Goal: Task Accomplishment & Management: Complete application form

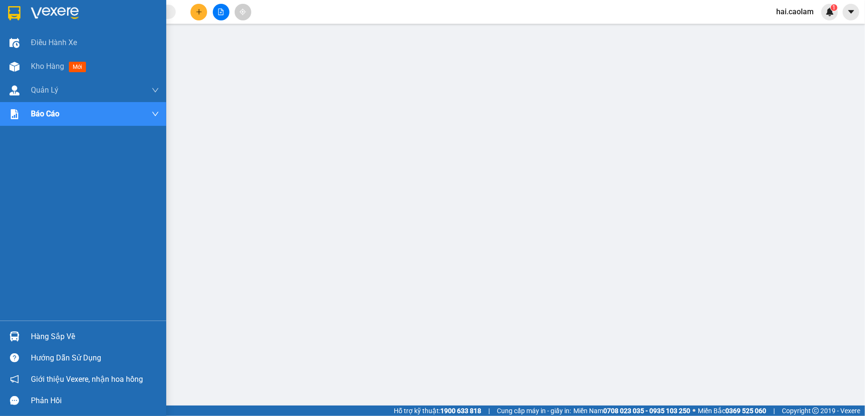
click at [15, 14] on img at bounding box center [14, 13] width 12 height 14
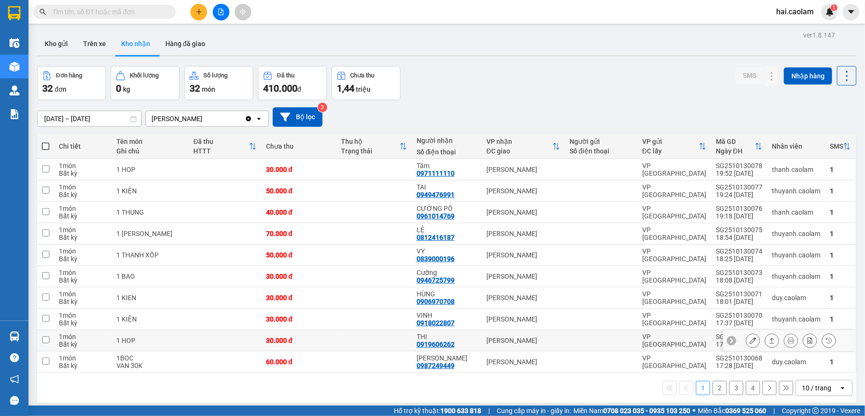
scroll to position [44, 0]
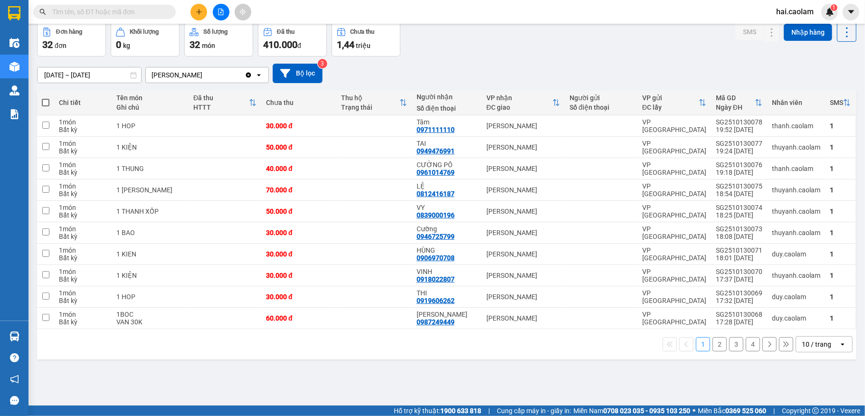
click at [839, 348] on icon "open" at bounding box center [843, 345] width 8 height 8
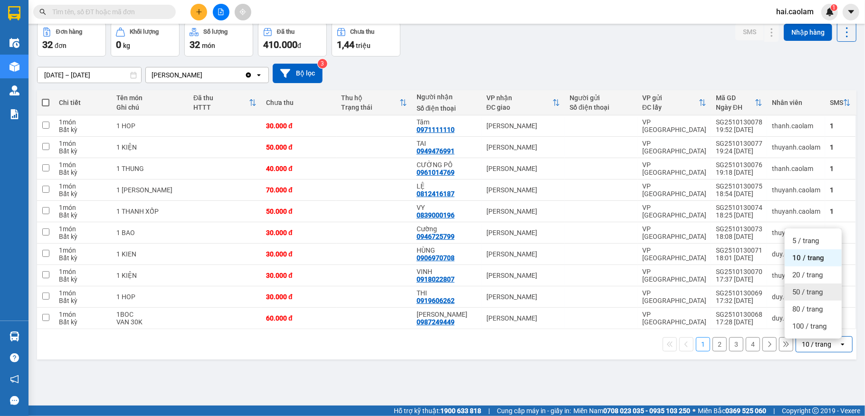
click at [809, 295] on span "50 / trang" at bounding box center [807, 291] width 30 height 9
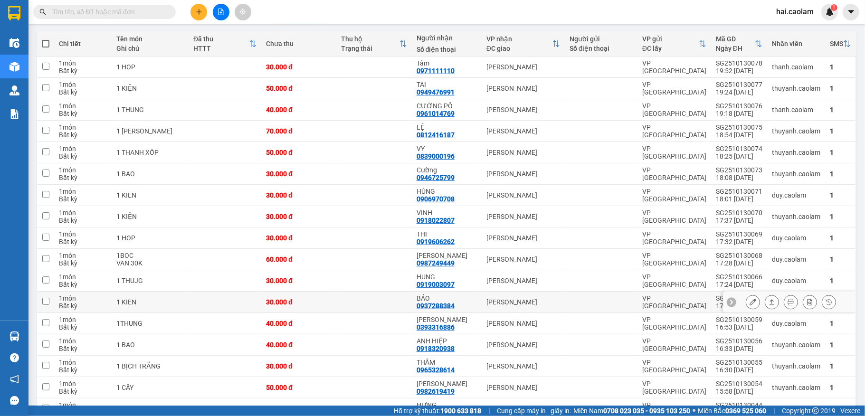
scroll to position [0, 0]
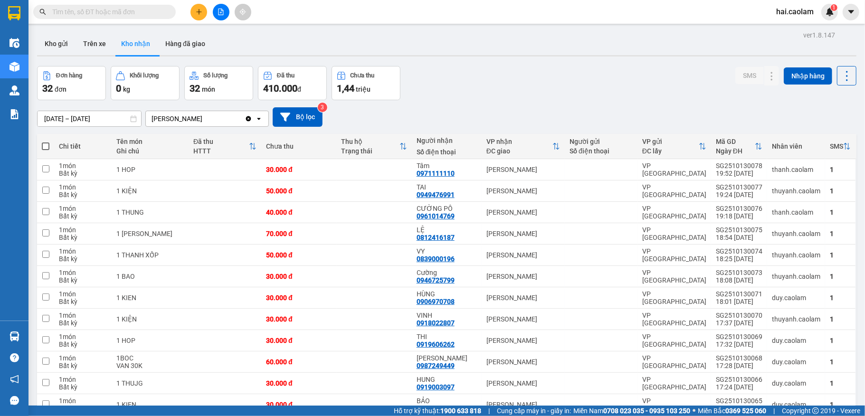
click at [94, 8] on input "text" at bounding box center [108, 12] width 112 height 10
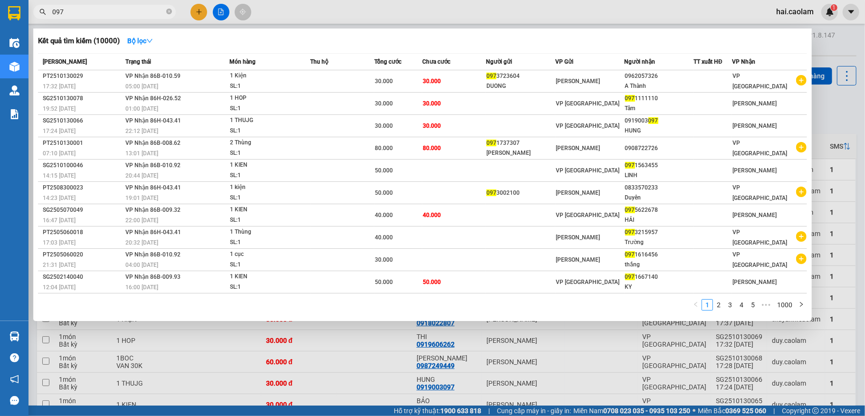
type input "097"
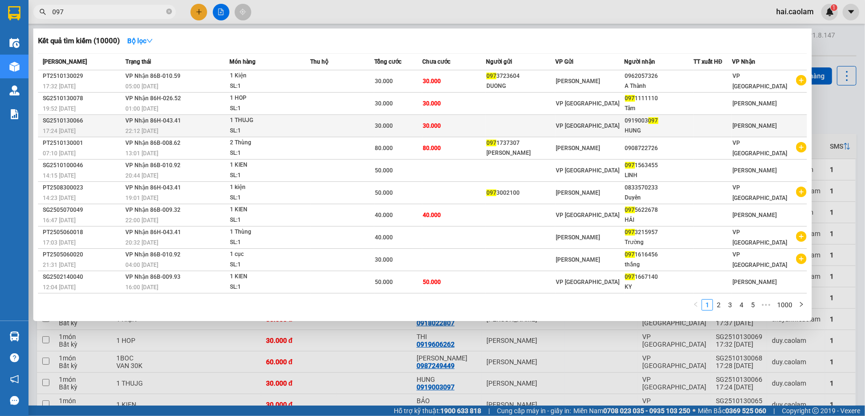
click at [620, 122] on div "VP [GEOGRAPHIC_DATA]" at bounding box center [590, 126] width 68 height 10
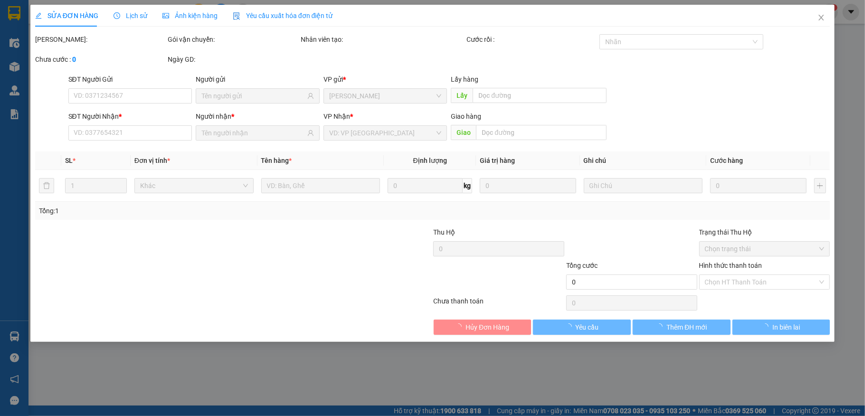
type input "0919003097"
type input "HUNG"
type input "30.000"
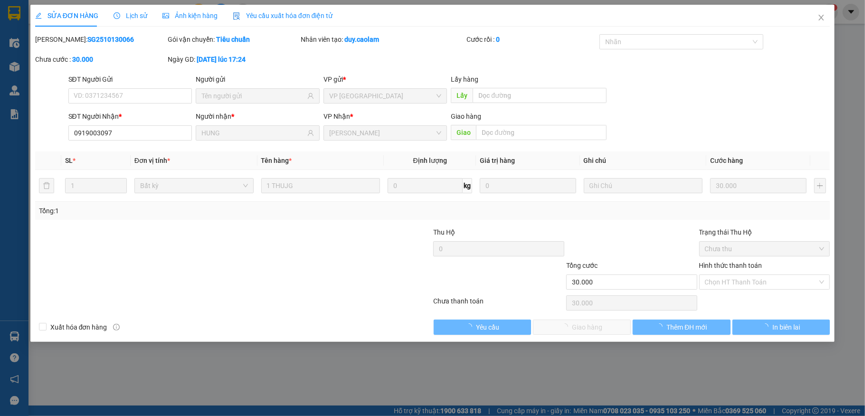
click at [749, 286] on span "Chọn HT Thanh Toán" at bounding box center [765, 282] width 120 height 14
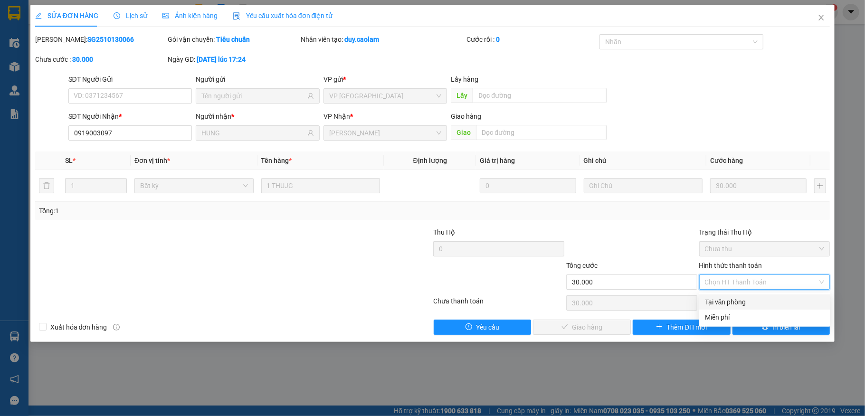
click at [734, 303] on div "Tại văn phòng" at bounding box center [765, 302] width 120 height 10
type input "0"
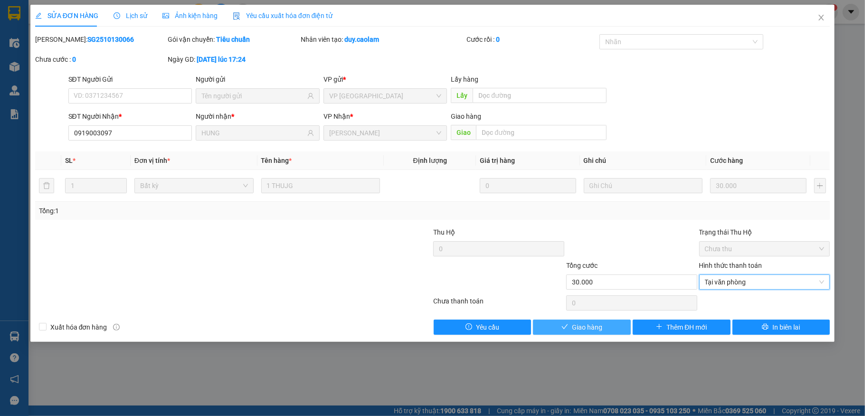
click at [570, 333] on button "Giao hàng" at bounding box center [582, 327] width 98 height 15
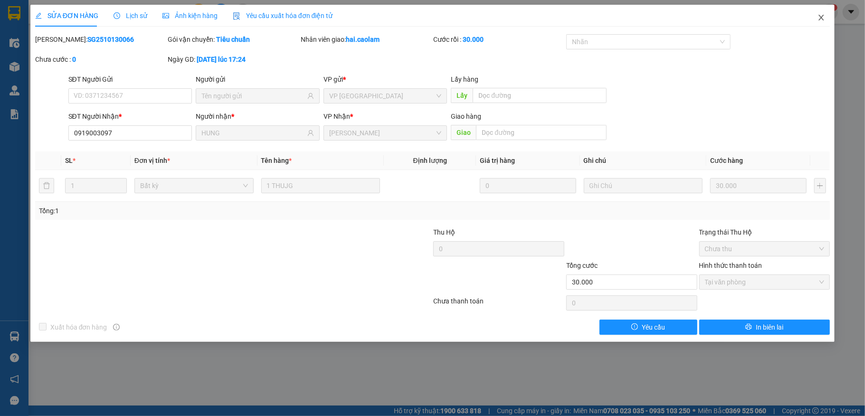
click at [822, 17] on icon "close" at bounding box center [821, 18] width 8 height 8
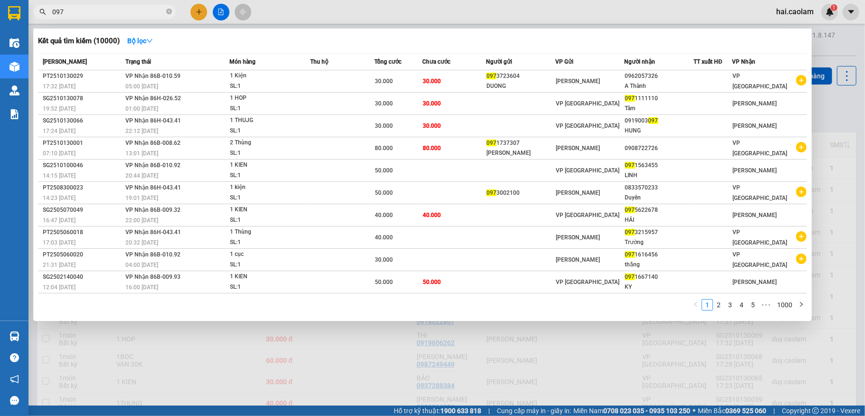
click at [135, 12] on input "097" at bounding box center [108, 12] width 112 height 10
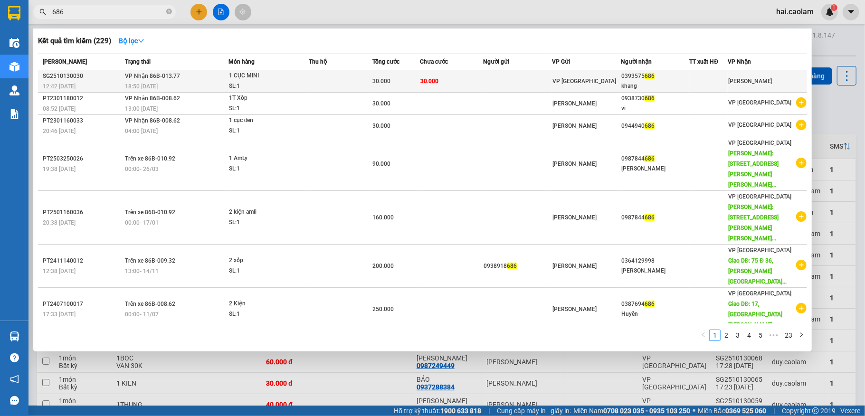
type input "686"
click at [641, 76] on div "0393575 686" at bounding box center [655, 76] width 68 height 10
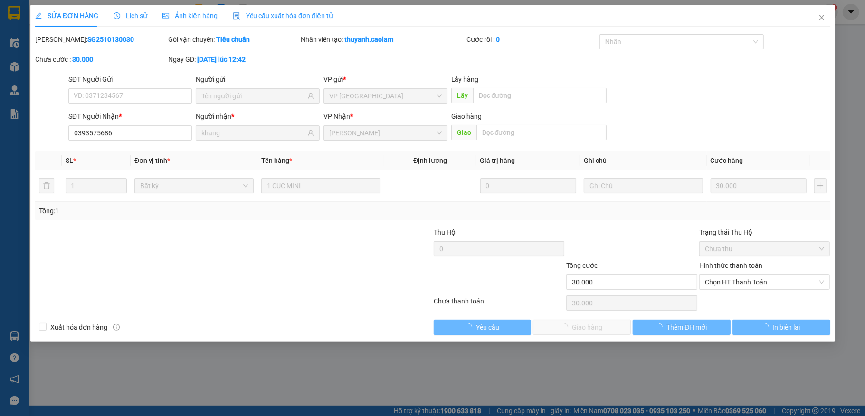
type input "0393575686"
type input "khang"
type input "30.000"
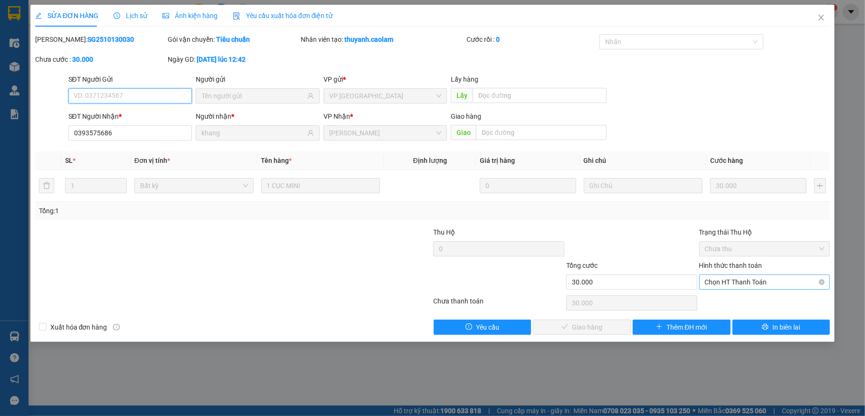
click at [741, 281] on span "Chọn HT Thanh Toán" at bounding box center [765, 282] width 120 height 14
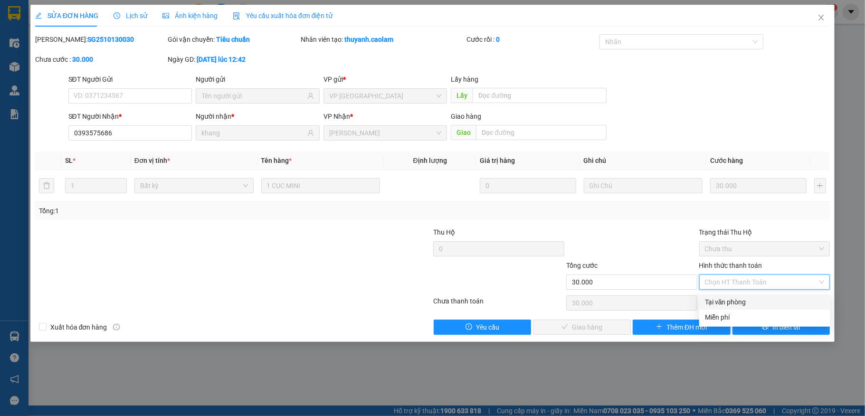
drag, startPoint x: 723, startPoint y: 299, endPoint x: 614, endPoint y: 320, distance: 110.8
click at [721, 299] on div "Tại văn phòng" at bounding box center [765, 302] width 120 height 10
type input "0"
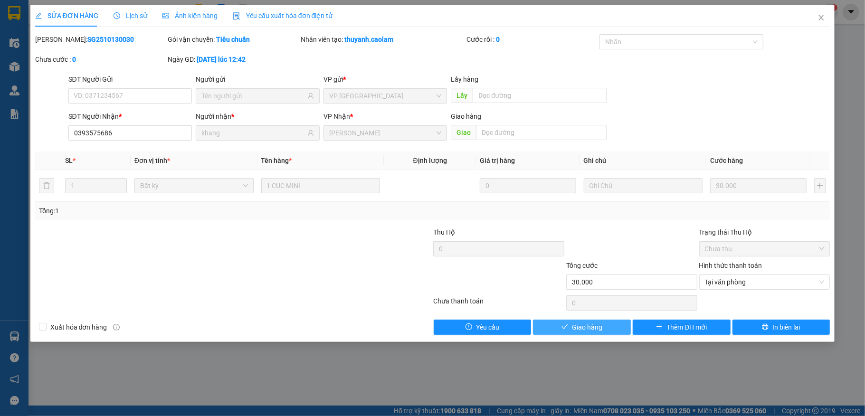
click at [601, 327] on span "Giao hàng" at bounding box center [587, 327] width 30 height 10
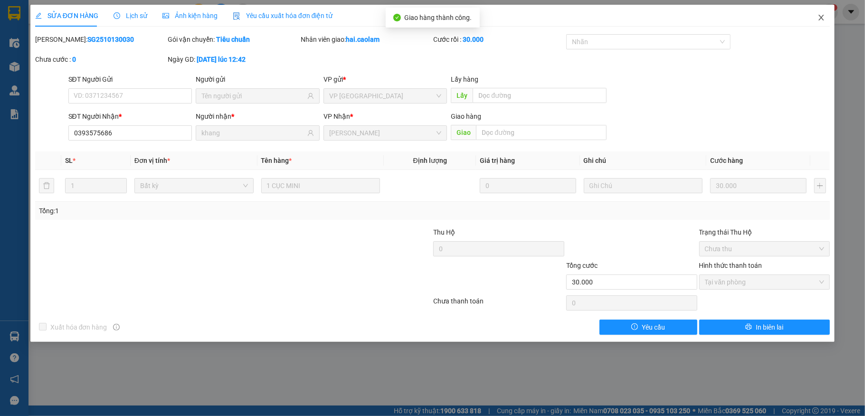
click at [822, 18] on icon "close" at bounding box center [821, 18] width 5 height 6
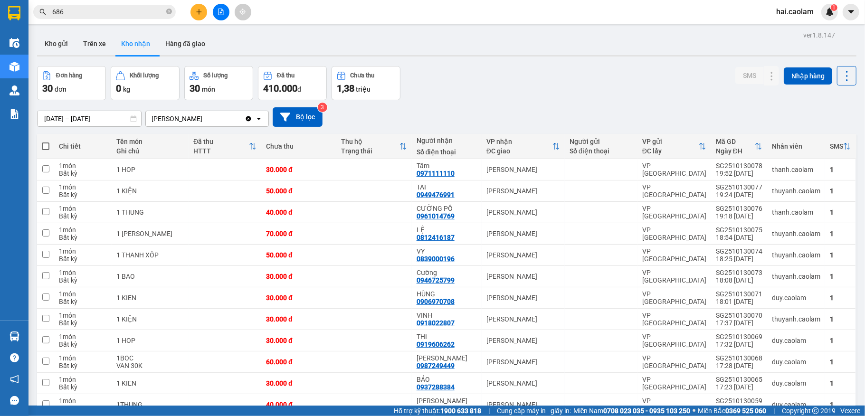
click at [84, 14] on input "686" at bounding box center [108, 12] width 112 height 10
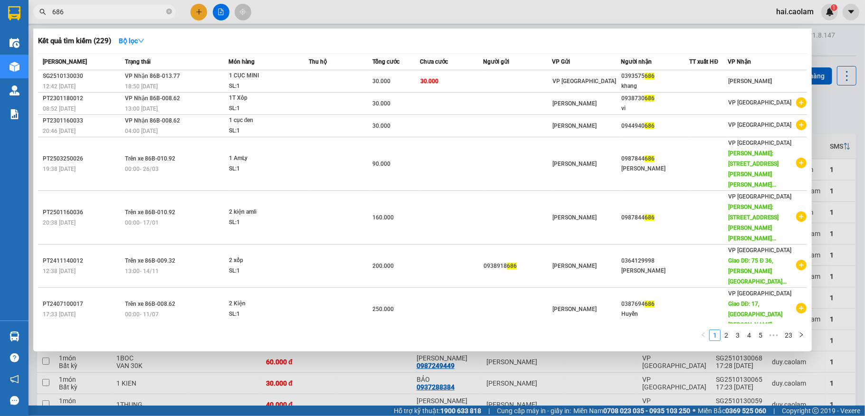
click at [84, 14] on input "686" at bounding box center [108, 12] width 112 height 10
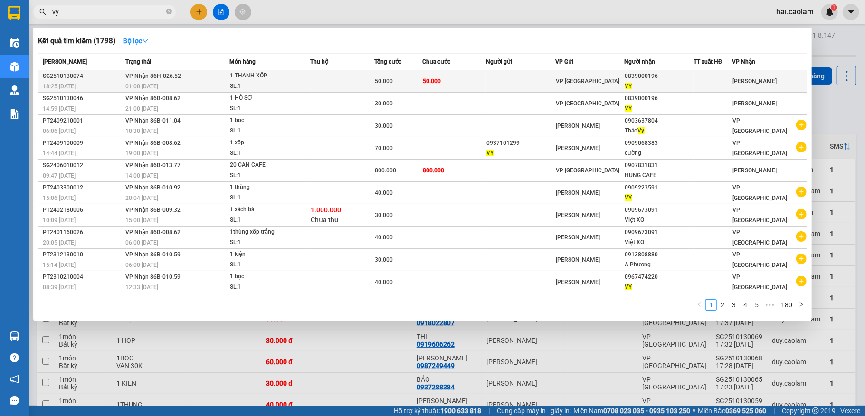
type input "vy"
click at [661, 84] on div "VY" at bounding box center [659, 86] width 68 height 10
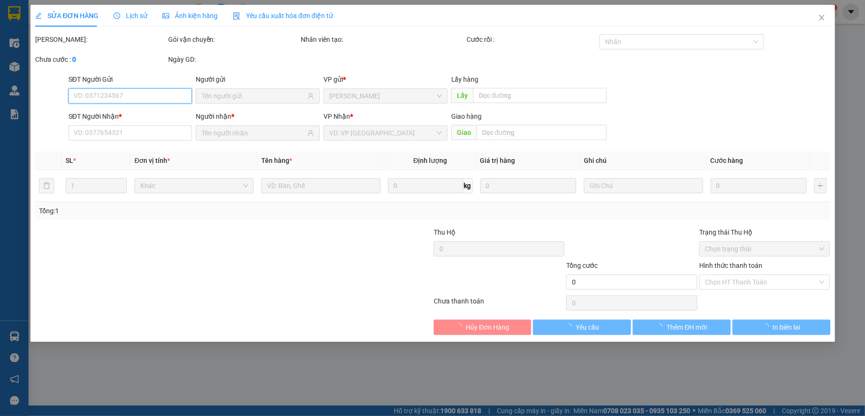
type input "0839000196"
type input "VY"
type input "50.000"
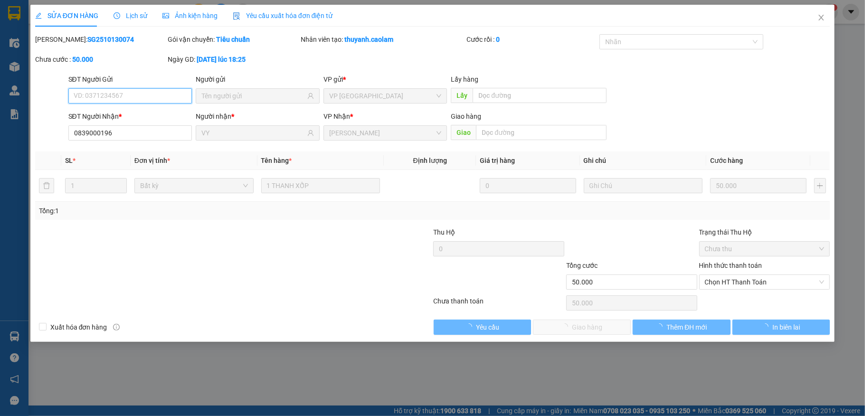
click at [746, 286] on span "Chọn HT Thanh Toán" at bounding box center [765, 282] width 120 height 14
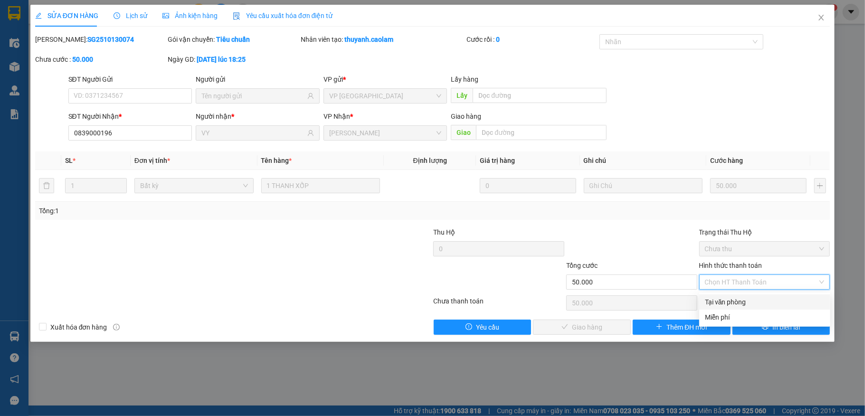
click at [732, 300] on div "Tại văn phòng" at bounding box center [765, 302] width 120 height 10
type input "0"
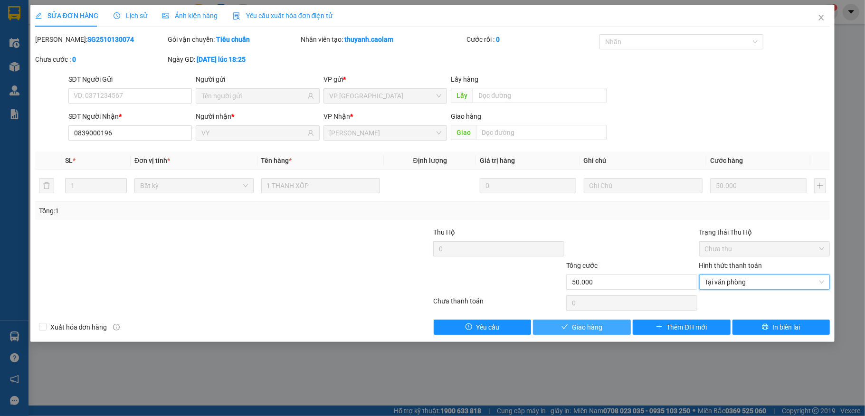
click at [599, 325] on span "Giao hàng" at bounding box center [587, 327] width 30 height 10
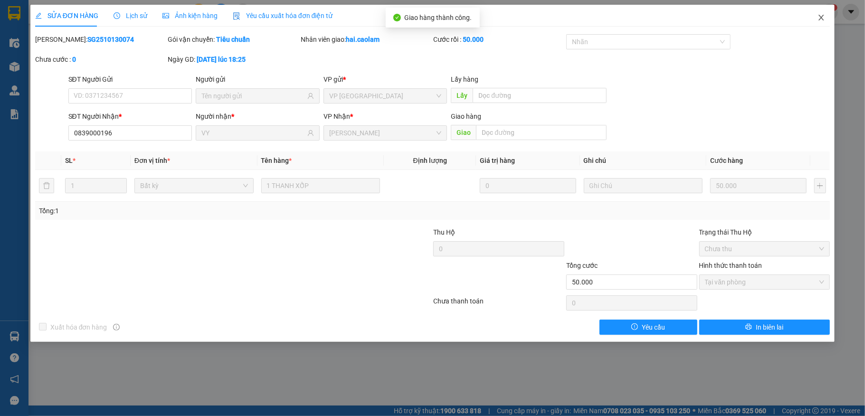
click at [819, 16] on icon "close" at bounding box center [821, 18] width 5 height 6
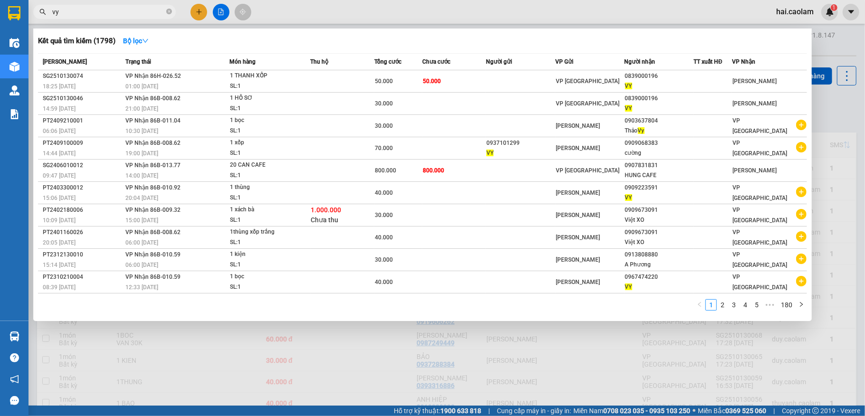
click at [73, 9] on input "vy" at bounding box center [108, 12] width 112 height 10
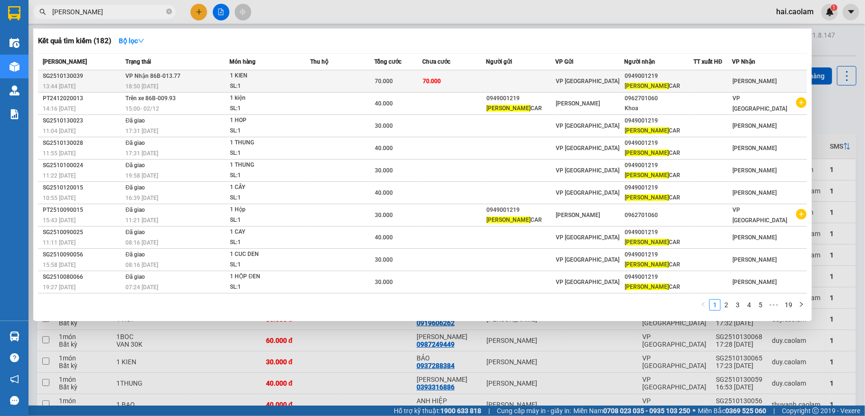
type input "[PERSON_NAME]"
click at [664, 73] on div "0949001219" at bounding box center [659, 76] width 68 height 10
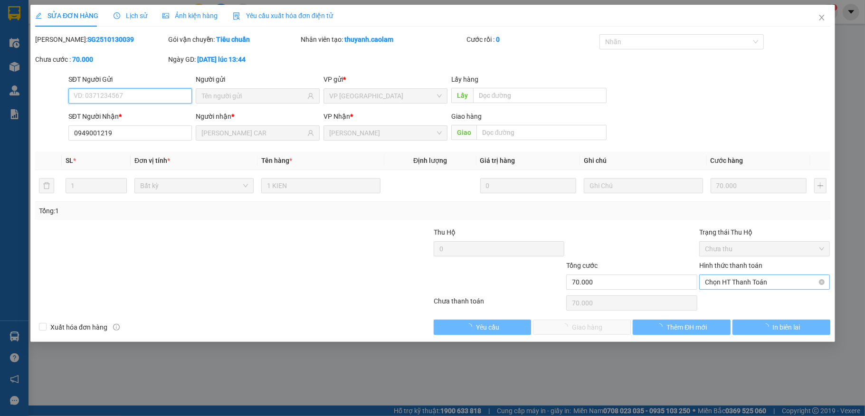
type input "0949001219"
type input "[PERSON_NAME] CAR"
type input "70.000"
drag, startPoint x: 759, startPoint y: 281, endPoint x: 741, endPoint y: 303, distance: 27.7
click at [758, 282] on span "Chọn HT Thanh Toán" at bounding box center [765, 282] width 120 height 14
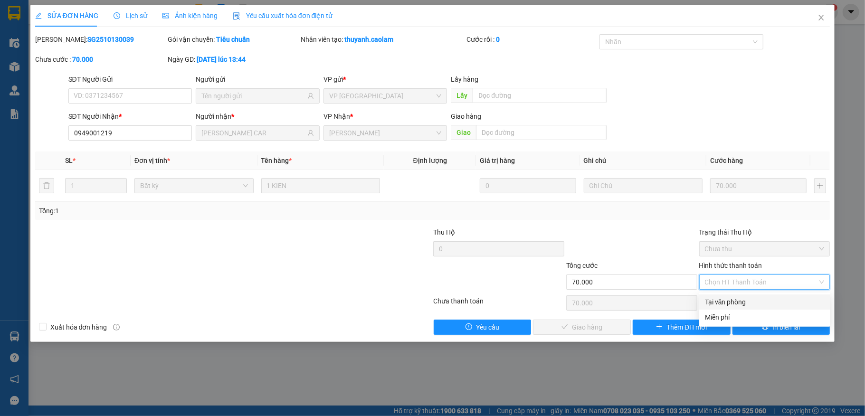
drag, startPoint x: 738, startPoint y: 301, endPoint x: 627, endPoint y: 314, distance: 111.0
click at [737, 301] on div "Tại văn phòng" at bounding box center [765, 302] width 120 height 10
type input "0"
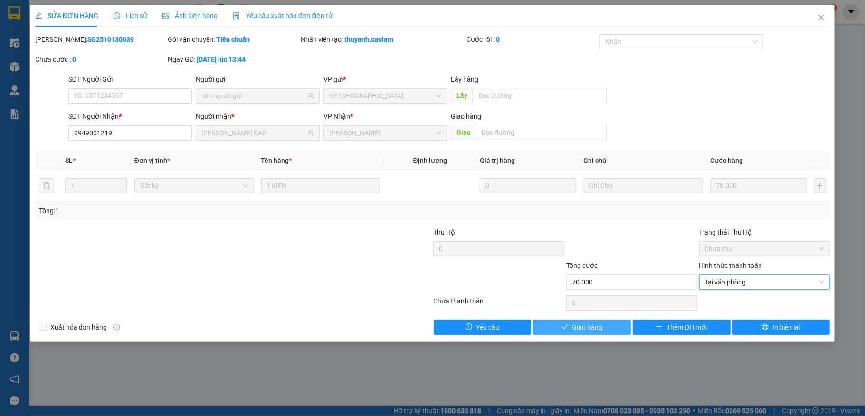
click at [595, 324] on span "Giao hàng" at bounding box center [587, 327] width 30 height 10
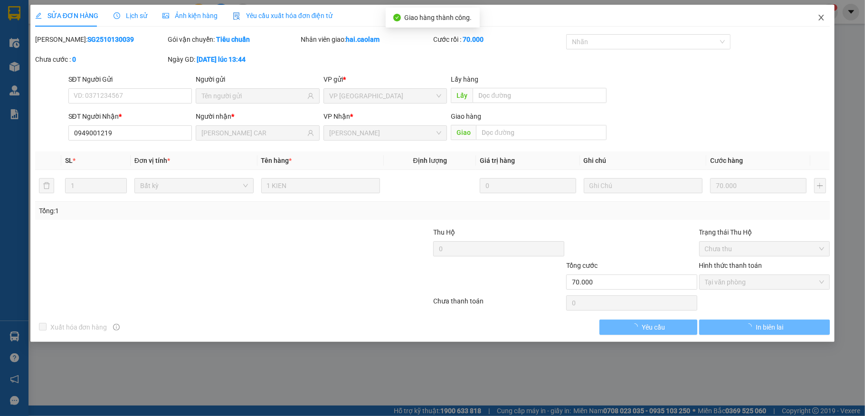
click at [825, 16] on icon "close" at bounding box center [821, 18] width 8 height 8
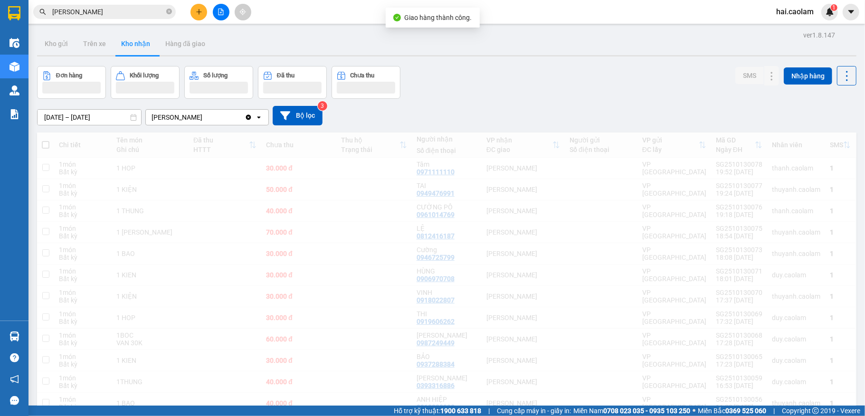
click at [823, 14] on div "1" at bounding box center [829, 12] width 17 height 17
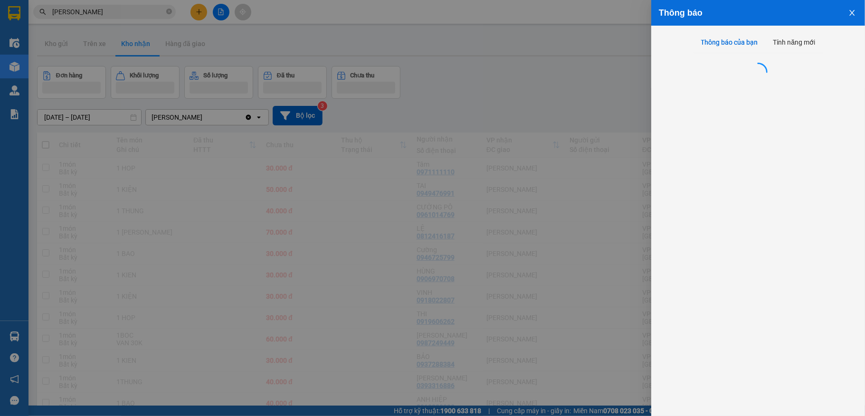
drag, startPoint x: 595, startPoint y: 68, endPoint x: 215, endPoint y: 55, distance: 380.7
click at [584, 69] on div at bounding box center [432, 208] width 865 height 416
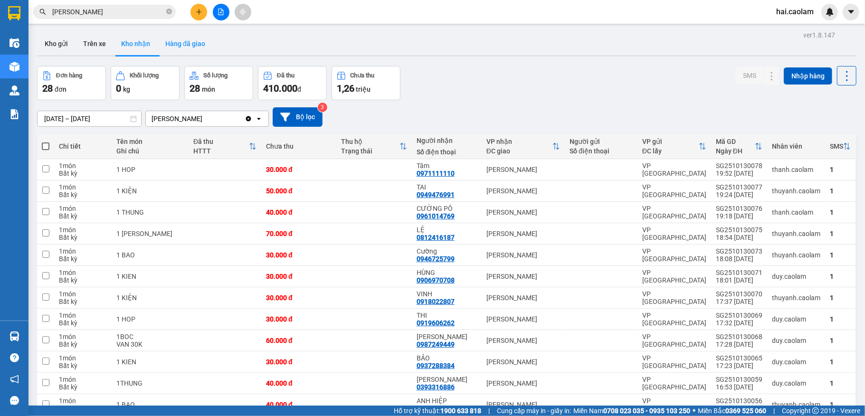
click at [198, 42] on button "Hàng đã giao" at bounding box center [185, 43] width 55 height 23
